Goal: Task Accomplishment & Management: Use online tool/utility

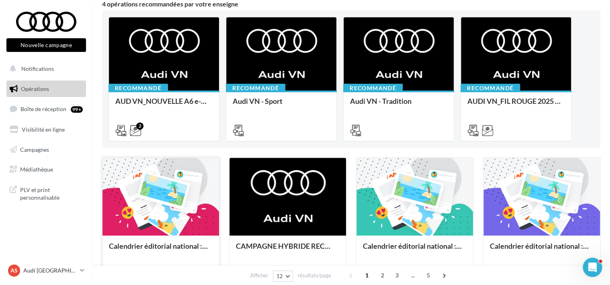
scroll to position [161, 0]
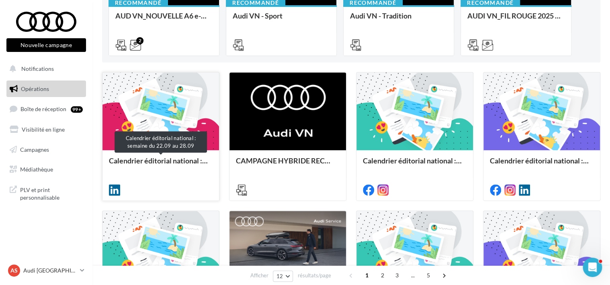
click at [161, 172] on div "Calendrier éditorial national : semaine du 22.09 au 28.09" at bounding box center [161, 164] width 104 height 16
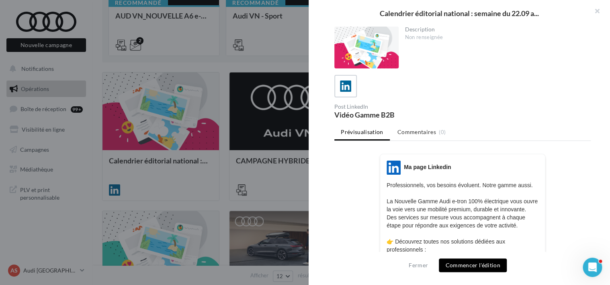
click at [100, 173] on div at bounding box center [305, 142] width 610 height 285
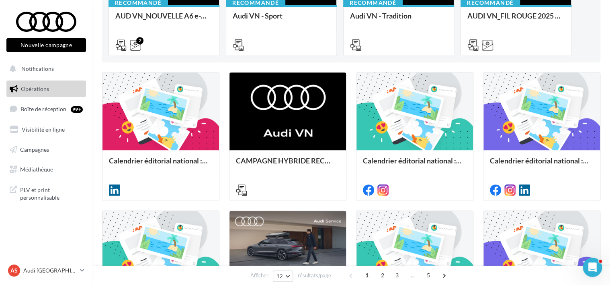
click at [60, 254] on nav "Nouvelle campagne Nouvelle campagne Notifications Opérations Boîte de réception…" at bounding box center [46, 142] width 92 height 285
click at [68, 265] on div "AS Audi STRASBOURG audi-stra-sch" at bounding box center [42, 270] width 69 height 12
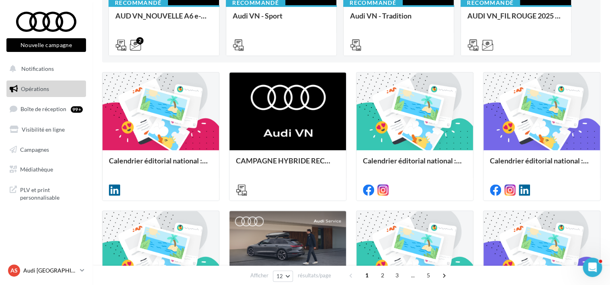
click at [56, 275] on div "AS Audi STRASBOURG audi-stra-sch" at bounding box center [42, 270] width 69 height 12
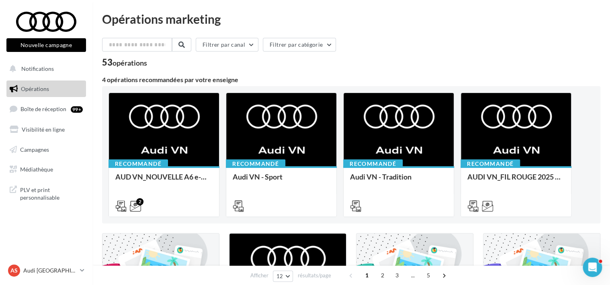
scroll to position [0, 0]
click at [78, 268] on link "AS Audi STRASBOURG audi-stra-sch" at bounding box center [46, 269] width 80 height 15
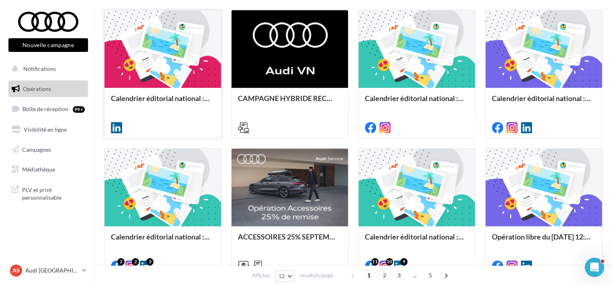
scroll to position [98, 0]
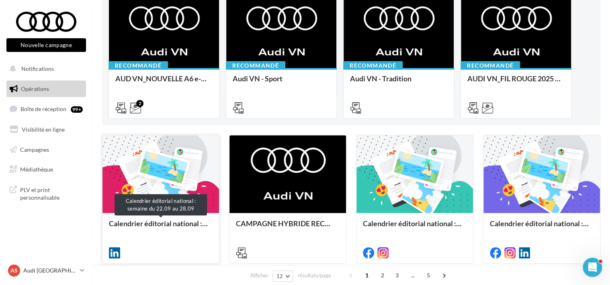
click at [164, 230] on div "Calendrier éditorial national : semaine du 22.09 au 28.09" at bounding box center [161, 227] width 104 height 16
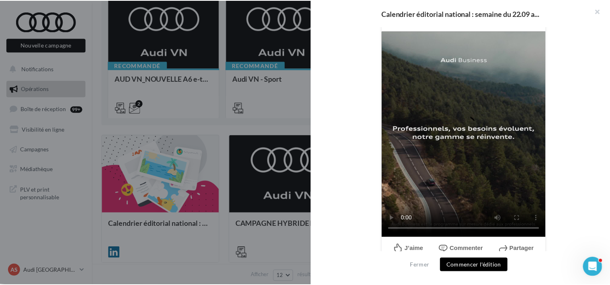
scroll to position [271, 0]
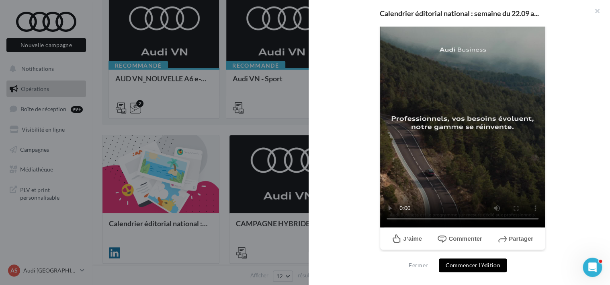
click at [295, 123] on div at bounding box center [305, 142] width 610 height 285
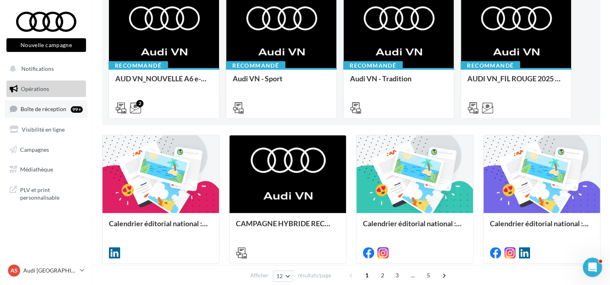
click at [72, 115] on link "Boîte de réception 99+" at bounding box center [46, 108] width 83 height 17
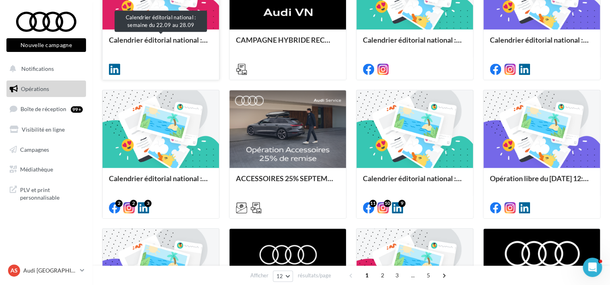
click at [166, 37] on div "Calendrier éditorial national : semaine du 22.09 au 28.09" at bounding box center [161, 44] width 104 height 16
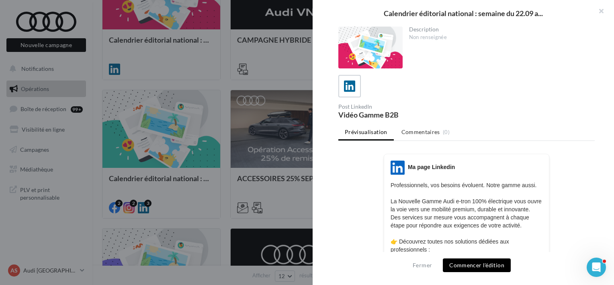
click at [467, 262] on button "Commencer l'édition" at bounding box center [477, 265] width 68 height 14
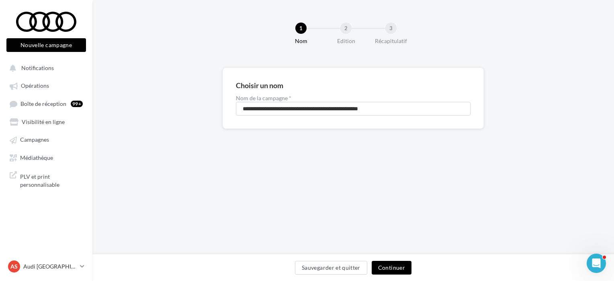
click at [404, 266] on button "Continuer" at bounding box center [392, 267] width 40 height 14
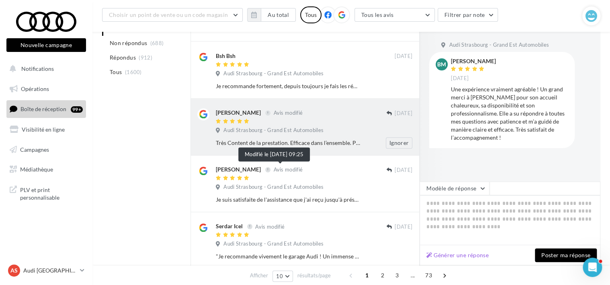
scroll to position [281, 0]
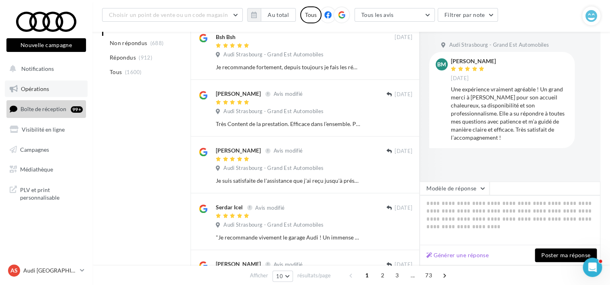
click at [43, 90] on span "Opérations" at bounding box center [35, 88] width 28 height 7
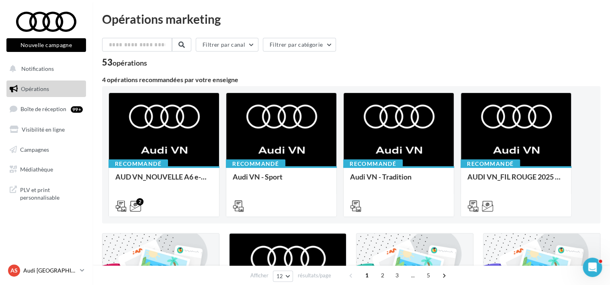
click at [63, 272] on p "Audi [GEOGRAPHIC_DATA]" at bounding box center [49, 270] width 53 height 8
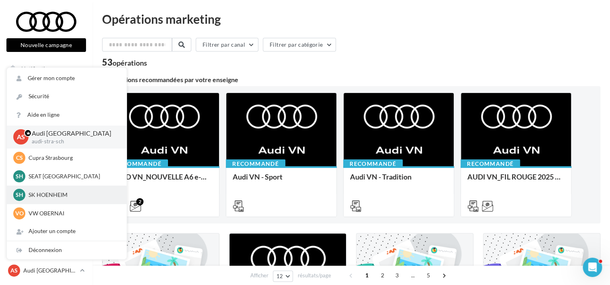
click at [64, 201] on div "SH SK HOENHEIM sk-hoen-tou" at bounding box center [67, 194] width 120 height 18
click at [63, 195] on p "SK HOENHEIM" at bounding box center [73, 195] width 88 height 8
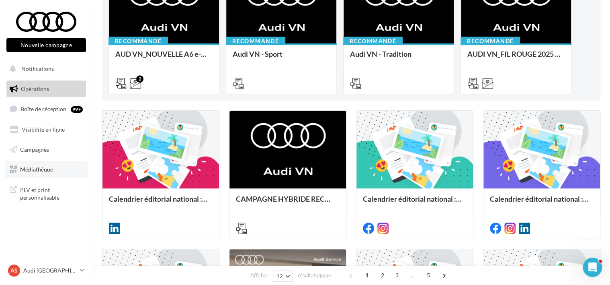
scroll to position [201, 0]
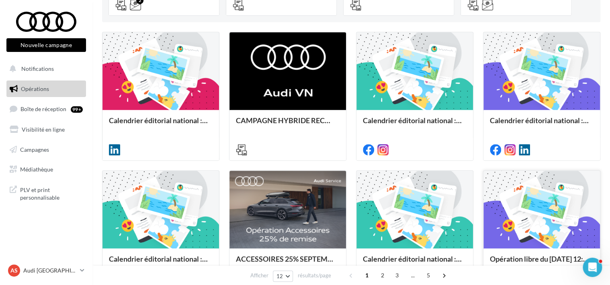
drag, startPoint x: 105, startPoint y: 162, endPoint x: 588, endPoint y: 250, distance: 491.0
click at [588, 250] on div "Calendrier éditorial national : semaine du 22.09 au 28.09 CAMPAGNE HYBRIDE RECH…" at bounding box center [351, 234] width 498 height 405
click at [480, 171] on div "Calendrier éditorial national : semaine du 22.09 au 28.09 CAMPAGNE HYBRIDE RECH…" at bounding box center [351, 234] width 498 height 405
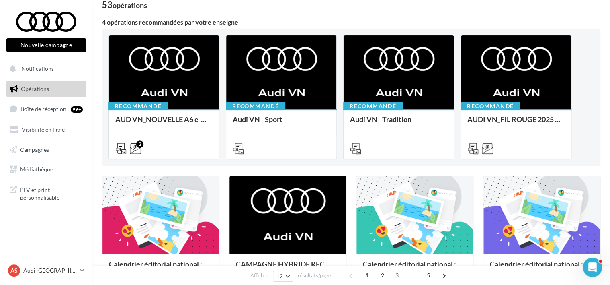
scroll to position [0, 0]
